Goal: Task Accomplishment & Management: Use online tool/utility

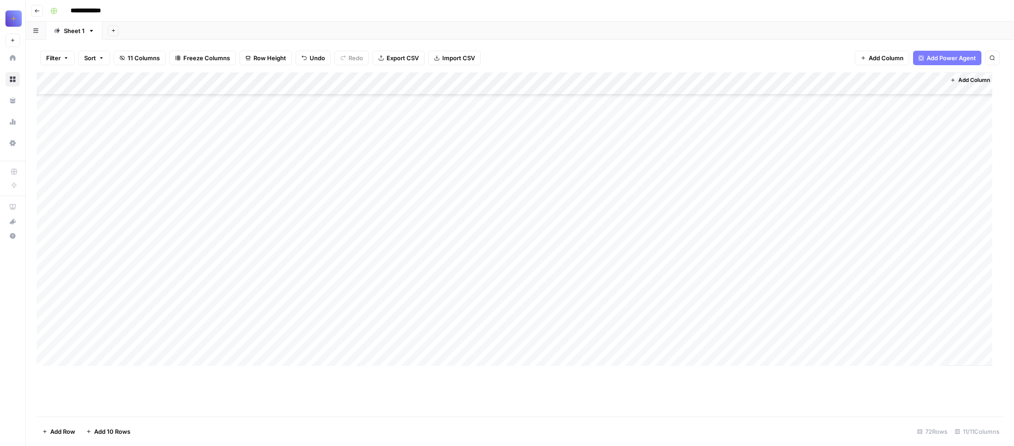
scroll to position [9512, 0]
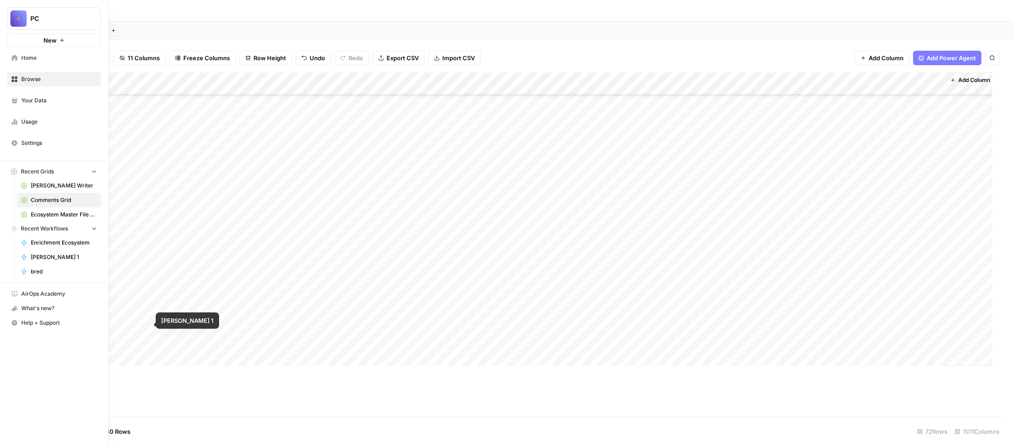
click at [68, 276] on span "bred" at bounding box center [64, 272] width 66 height 8
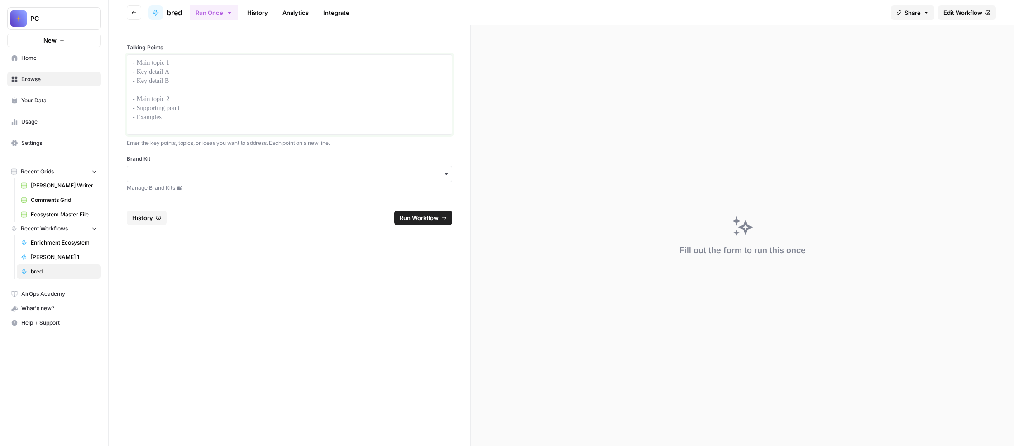
click at [268, 67] on p at bounding box center [290, 62] width 314 height 9
click at [297, 178] on input "Brand Kit" at bounding box center [290, 173] width 314 height 9
click at [298, 308] on div "Unstuck Engine" at bounding box center [333, 301] width 285 height 17
click at [252, 106] on div at bounding box center [290, 94] width 314 height 72
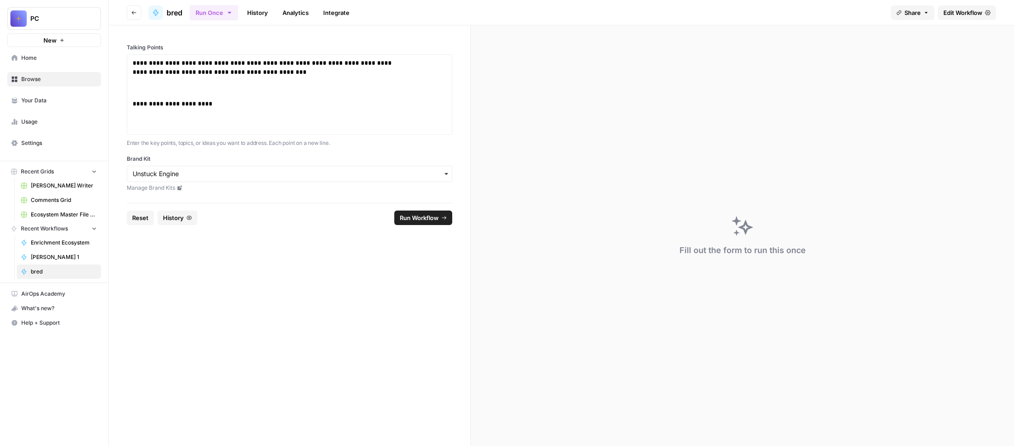
click at [436, 222] on span "Run Workflow" at bounding box center [419, 217] width 39 height 9
click at [272, 95] on p "**********" at bounding box center [267, 78] width 269 height 41
click at [424, 222] on span "Run Workflow" at bounding box center [419, 217] width 39 height 9
click at [273, 20] on link "History" at bounding box center [258, 12] width 32 height 14
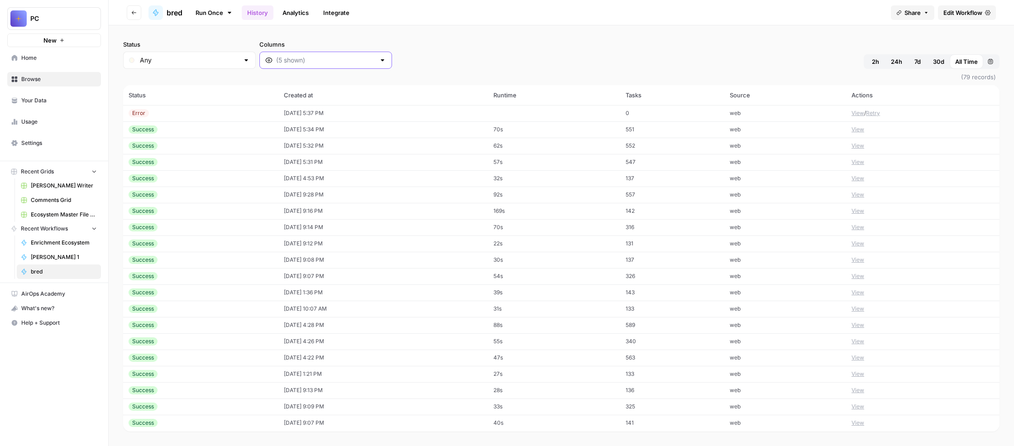
click at [375, 65] on input "Columns" at bounding box center [325, 60] width 99 height 9
click at [438, 147] on span "Output" at bounding box center [430, 142] width 129 height 9
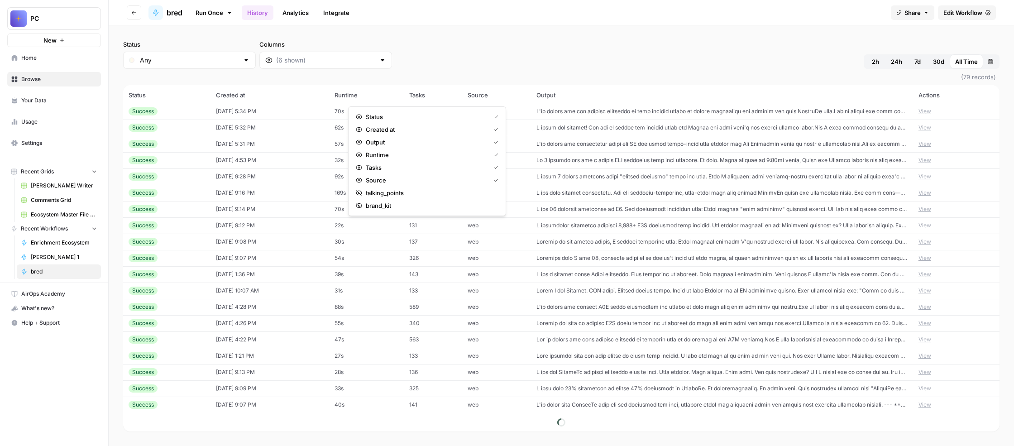
scroll to position [12, 0]
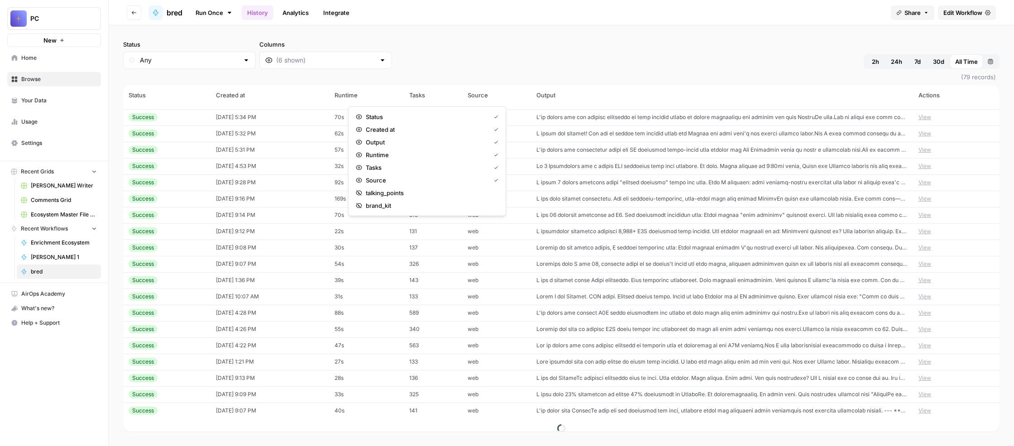
click at [615, 125] on td at bounding box center [722, 117] width 382 height 16
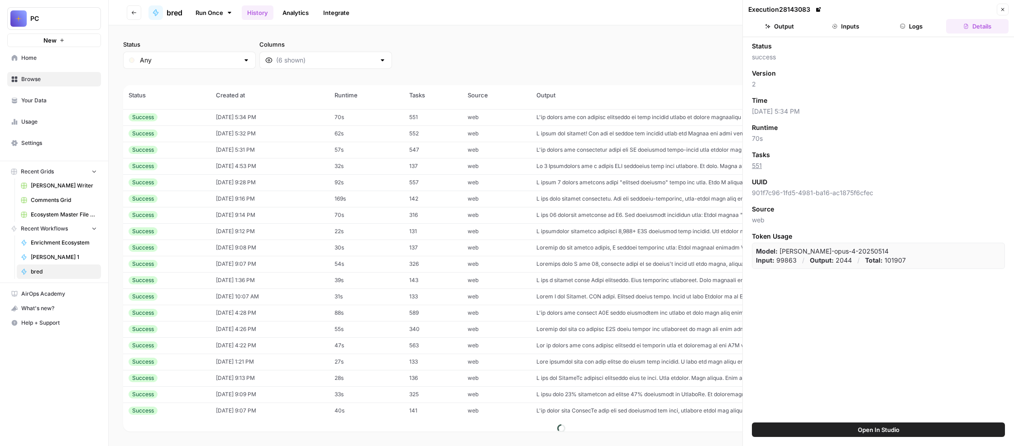
click at [794, 34] on button "Output" at bounding box center [779, 26] width 62 height 14
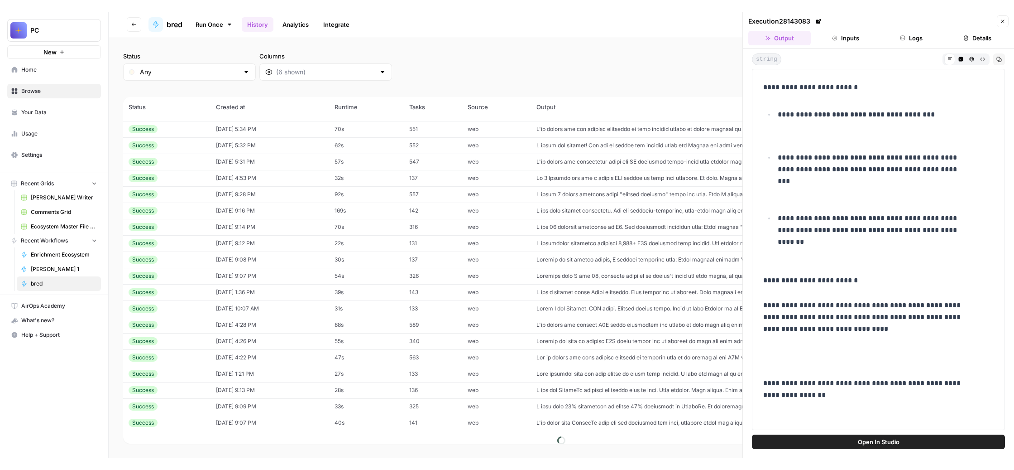
scroll to position [700, 0]
